Goal: Task Accomplishment & Management: Manage account settings

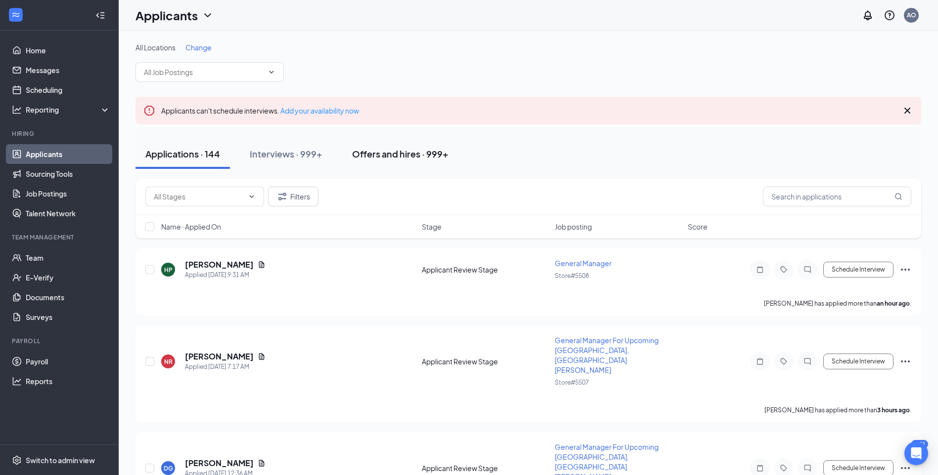
click at [426, 150] on div "Offers and hires · 999+" at bounding box center [400, 154] width 96 height 12
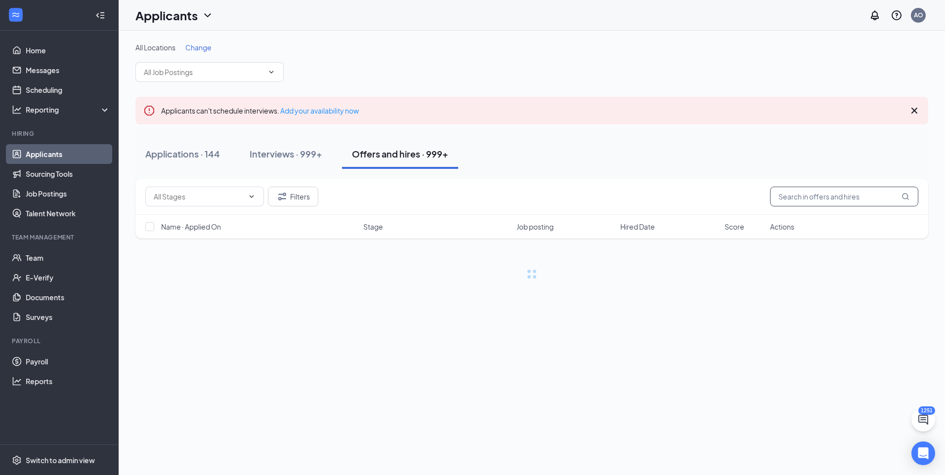
click at [827, 205] on input "text" at bounding box center [844, 197] width 148 height 20
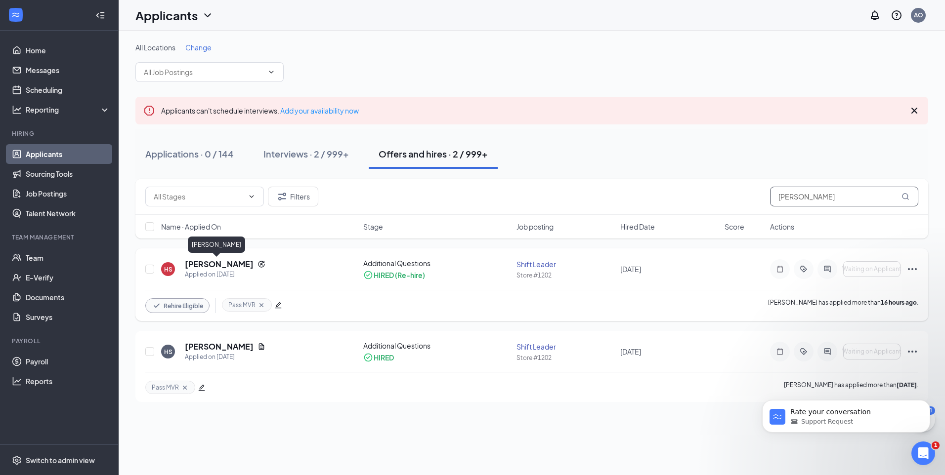
type input "[PERSON_NAME]"
click at [215, 264] on h5 "[PERSON_NAME]" at bounding box center [219, 264] width 69 height 11
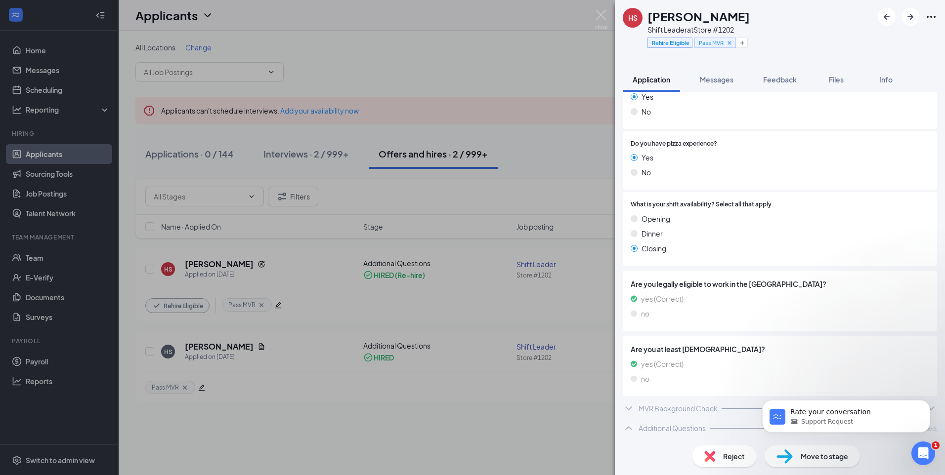
scroll to position [394, 0]
click at [600, 19] on img at bounding box center [601, 19] width 12 height 19
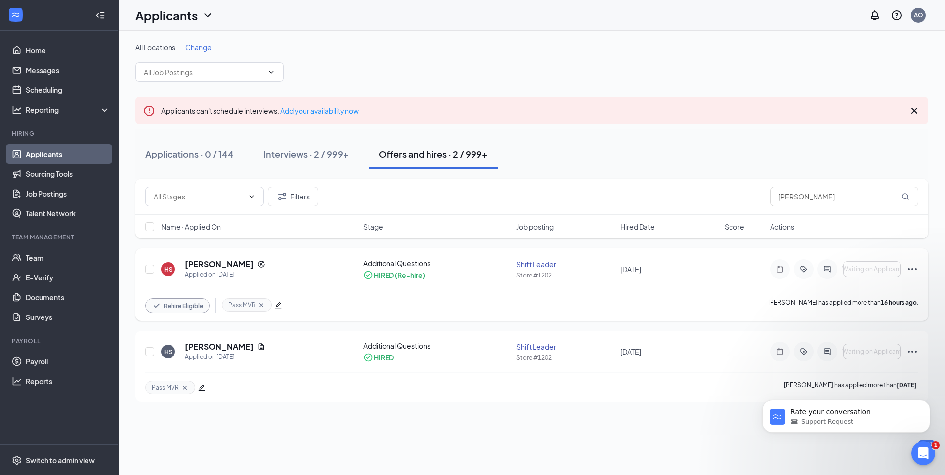
click at [915, 269] on icon "Ellipses" at bounding box center [912, 269] width 9 height 2
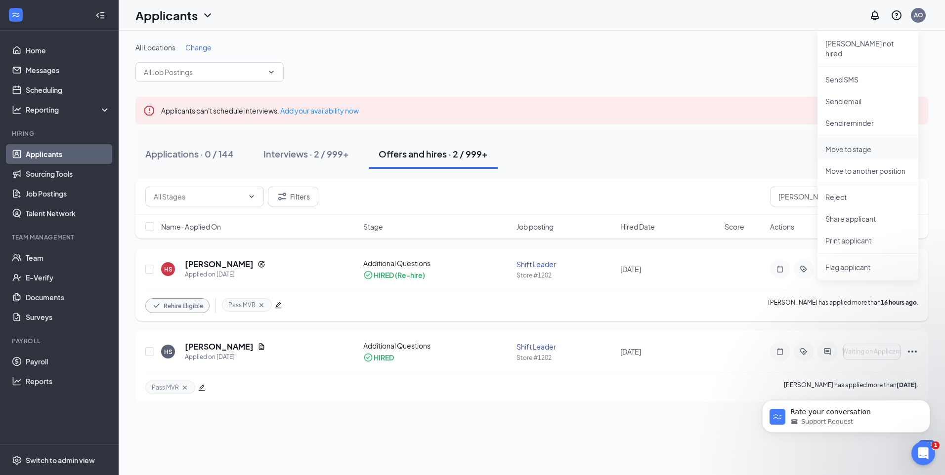
click at [871, 145] on li "Move to stage" at bounding box center [867, 149] width 101 height 22
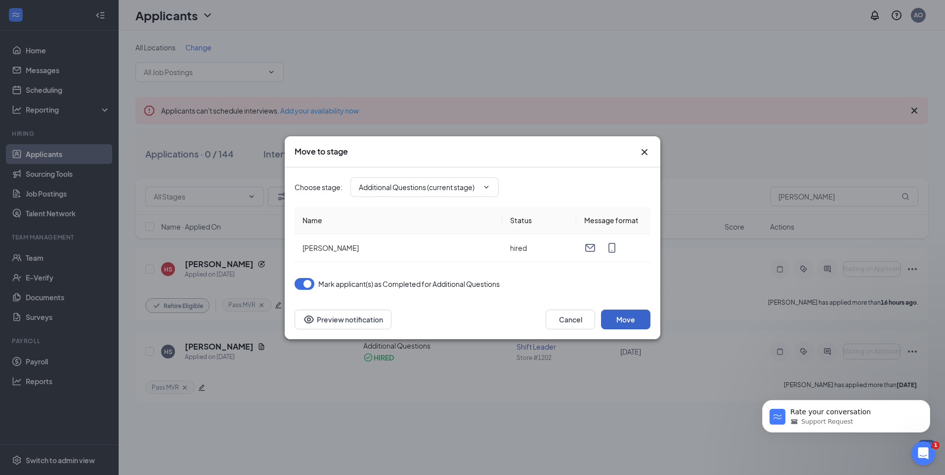
click at [629, 319] on button "Move" at bounding box center [625, 320] width 49 height 20
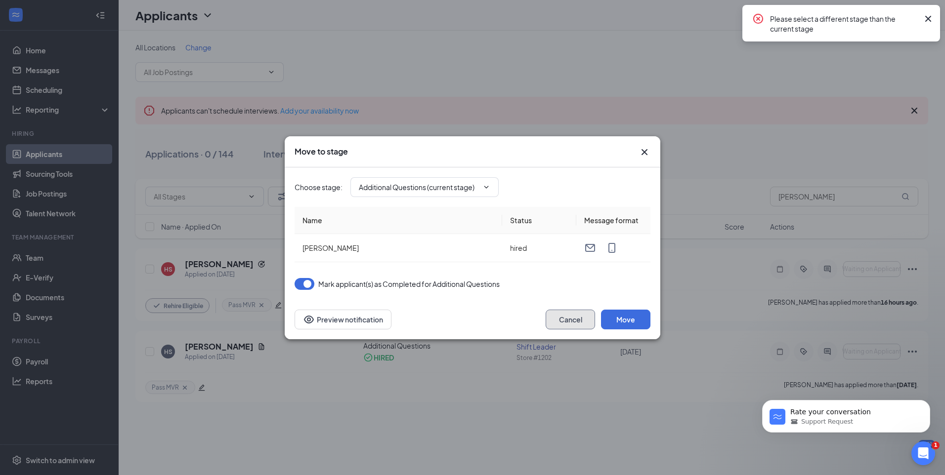
click at [579, 325] on button "Cancel" at bounding box center [570, 320] width 49 height 20
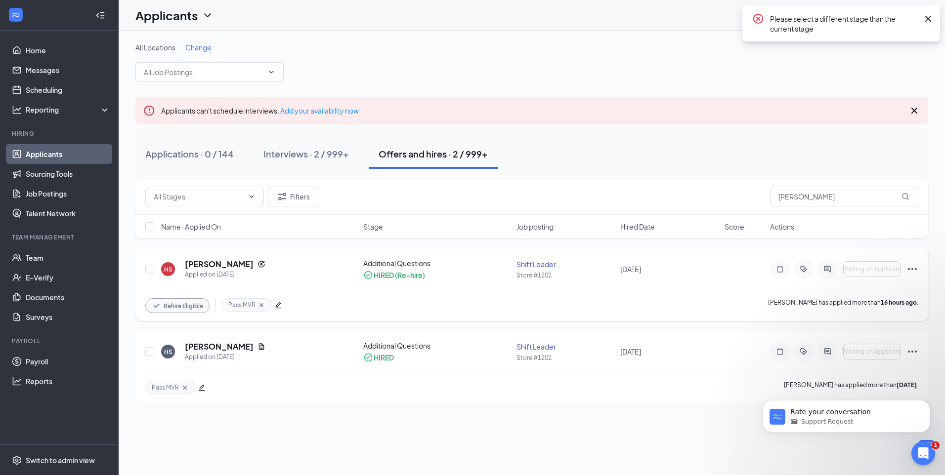
click at [915, 268] on icon "Ellipses" at bounding box center [912, 269] width 12 height 12
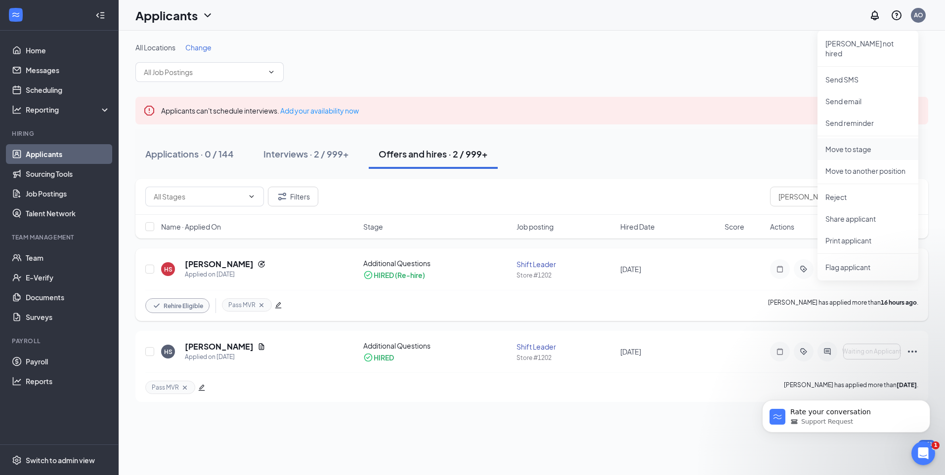
click at [860, 144] on p "Move to stage" at bounding box center [867, 149] width 85 height 10
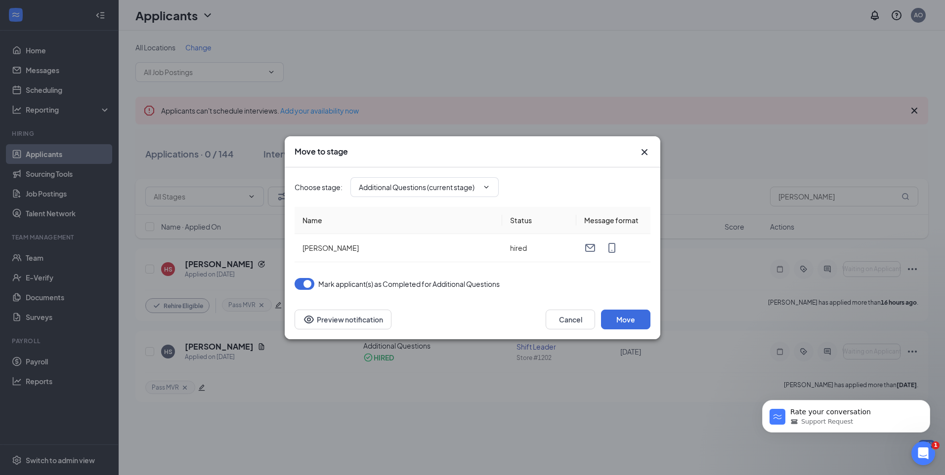
click at [644, 153] on icon "Cross" at bounding box center [645, 152] width 6 height 6
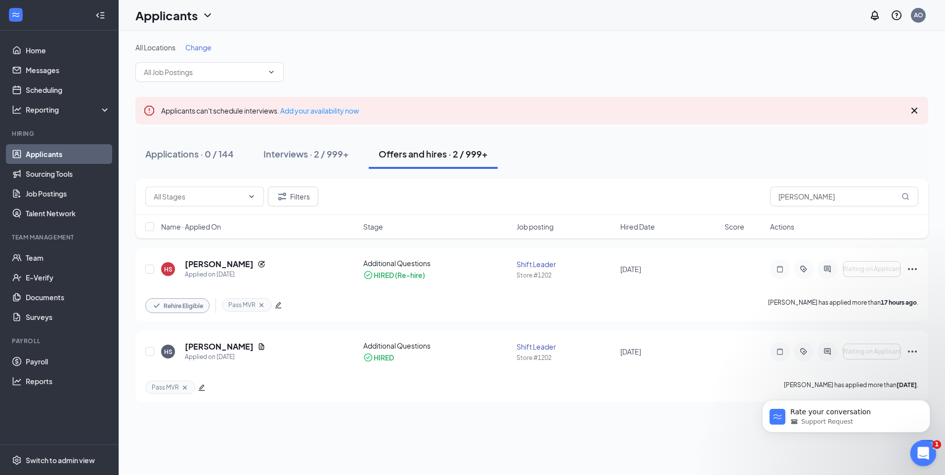
click at [932, 448] on div "Open Intercom Messenger" at bounding box center [921, 452] width 33 height 33
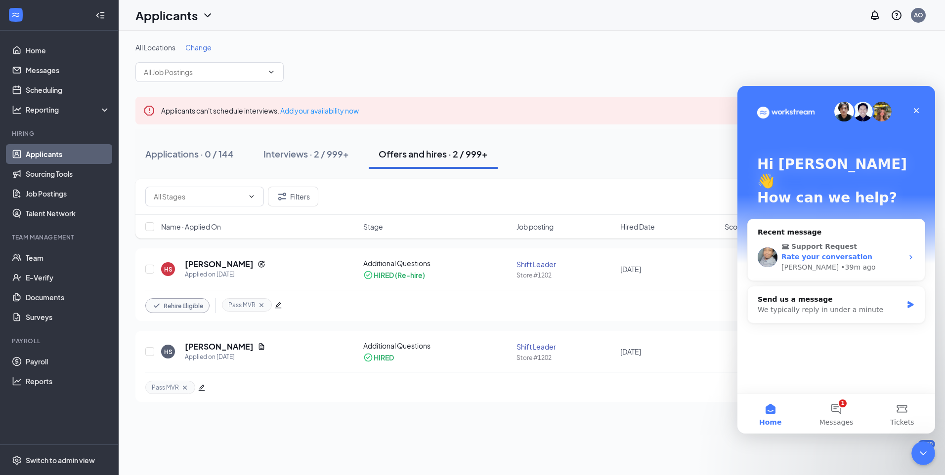
click at [841, 262] on div "• 39m ago" at bounding box center [858, 267] width 35 height 10
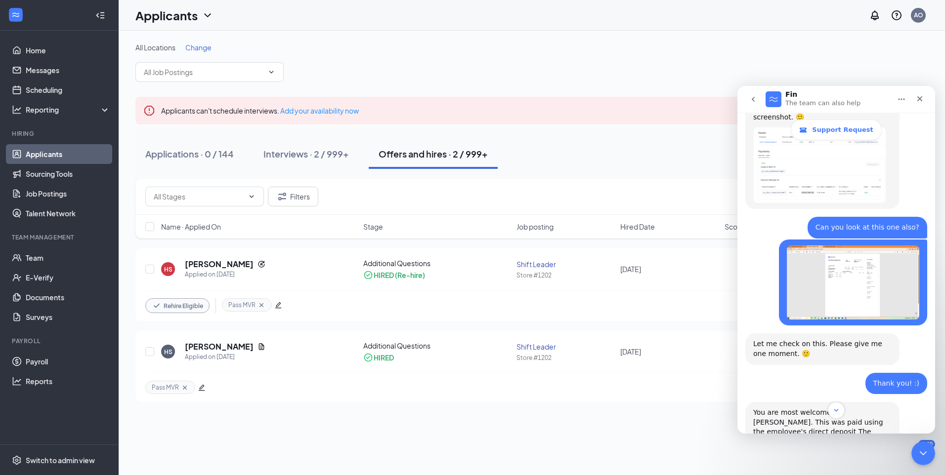
scroll to position [2192, 0]
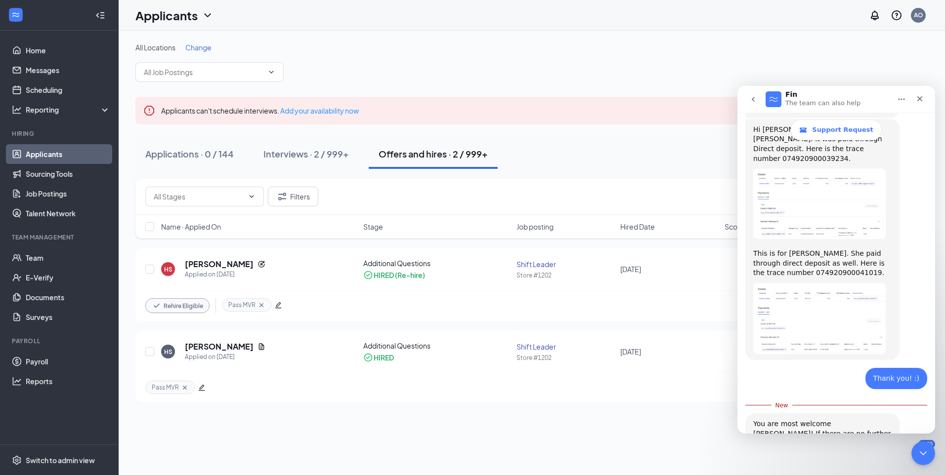
drag, startPoint x: 866, startPoint y: 364, endPoint x: 866, endPoint y: 369, distance: 5.0
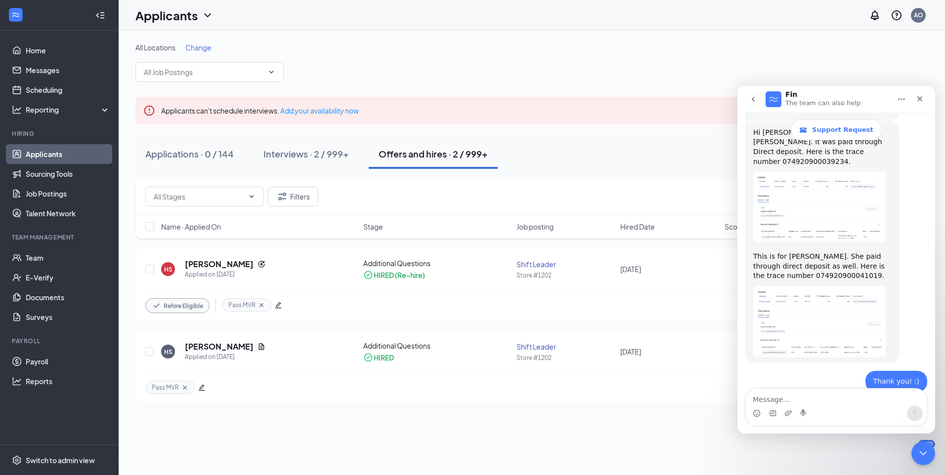
scroll to position [2228, 0]
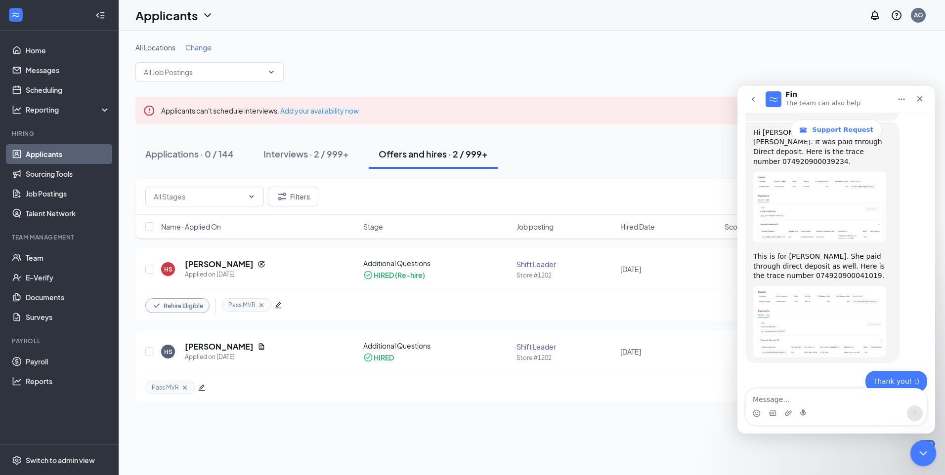
click at [920, 450] on icon "Close Intercom Messenger" at bounding box center [922, 452] width 12 height 12
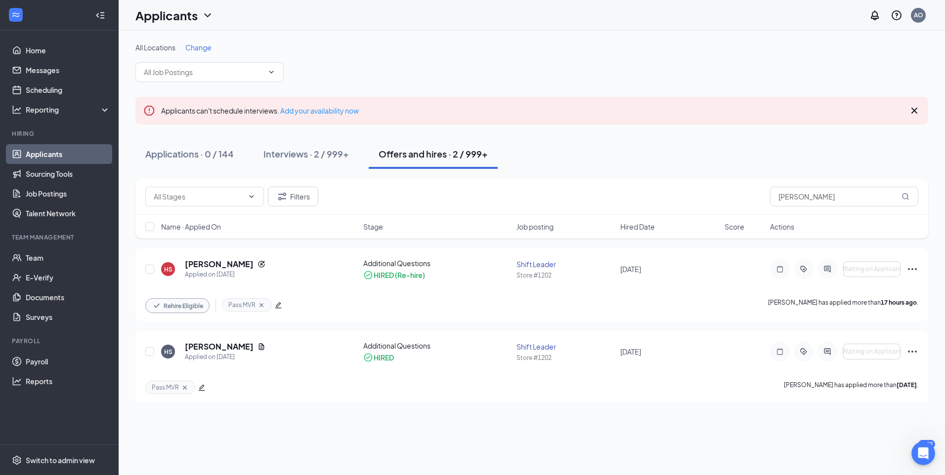
scroll to position [2134, 0]
click at [38, 264] on link "Team" at bounding box center [68, 258] width 85 height 20
